Goal: Information Seeking & Learning: Learn about a topic

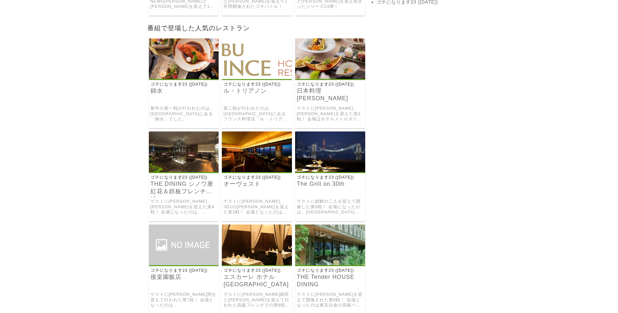
scroll to position [228, 0]
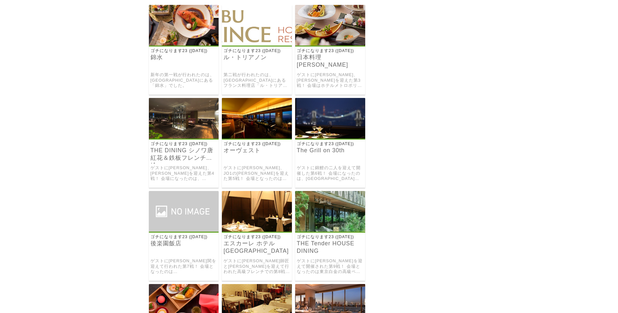
click at [183, 179] on link "ゲストに[PERSON_NAME]、[PERSON_NAME]を迎えた第4戦！ 会場になったのは、[GEOGRAPHIC_DATA]の高級中華料理店「THE …" at bounding box center [183, 173] width 67 height 16
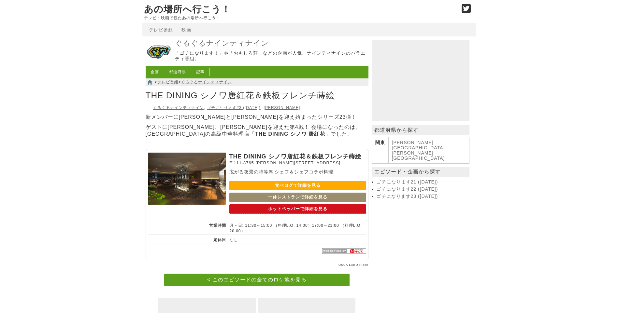
click at [288, 202] on link "一休レストランで詳細を見る" at bounding box center [297, 197] width 137 height 9
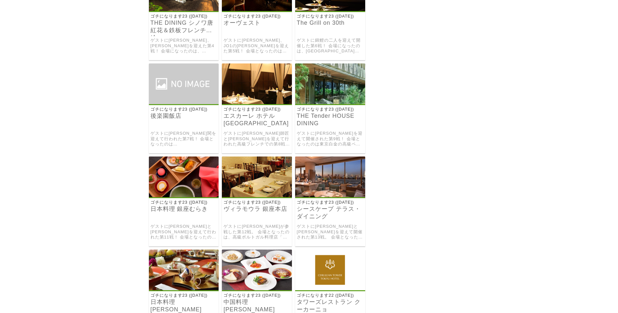
scroll to position [358, 0]
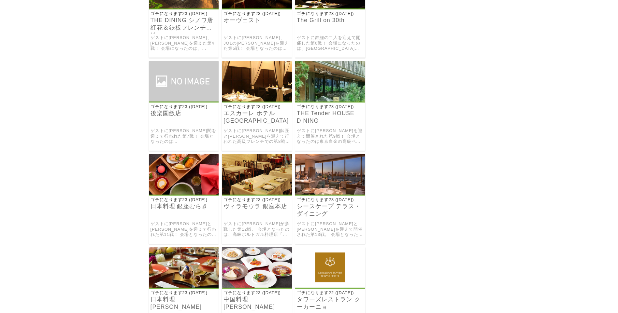
click at [254, 141] on link "ゲストに[PERSON_NAME]師匠と[PERSON_NAME]を迎えて行われた高級フレンチでの第8戦！ 会場となったのは、ホテルモントレ銀座のフランス料理…" at bounding box center [256, 136] width 67 height 16
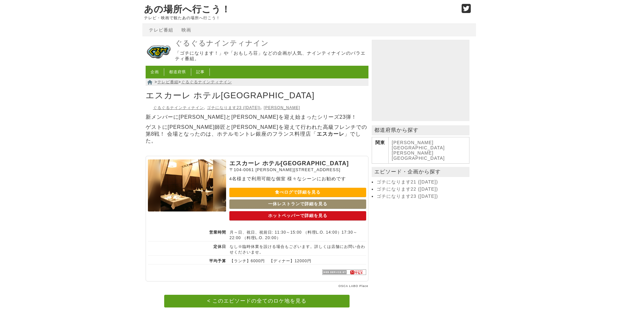
click at [302, 195] on link "食べログで詳細を見る" at bounding box center [297, 192] width 137 height 9
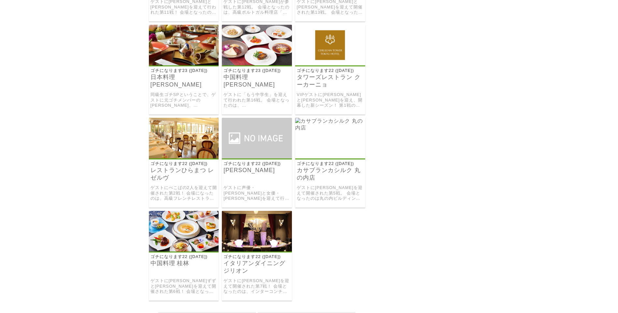
scroll to position [586, 0]
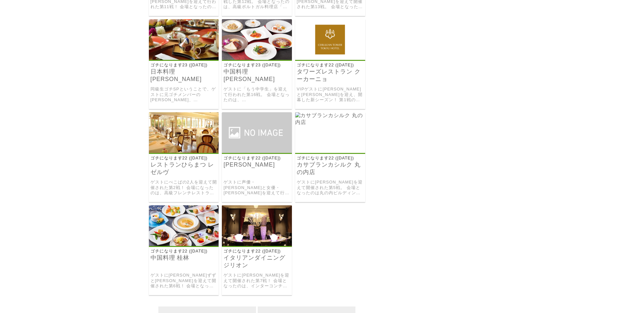
click at [185, 246] on img at bounding box center [184, 225] width 70 height 41
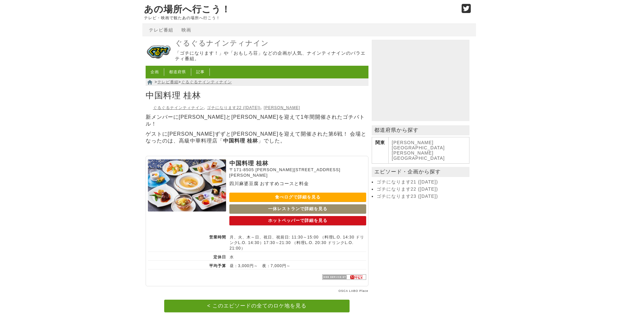
click at [307, 202] on link "食べログで詳細を見る" at bounding box center [297, 197] width 137 height 9
